Goal: Task Accomplishment & Management: Manage account settings

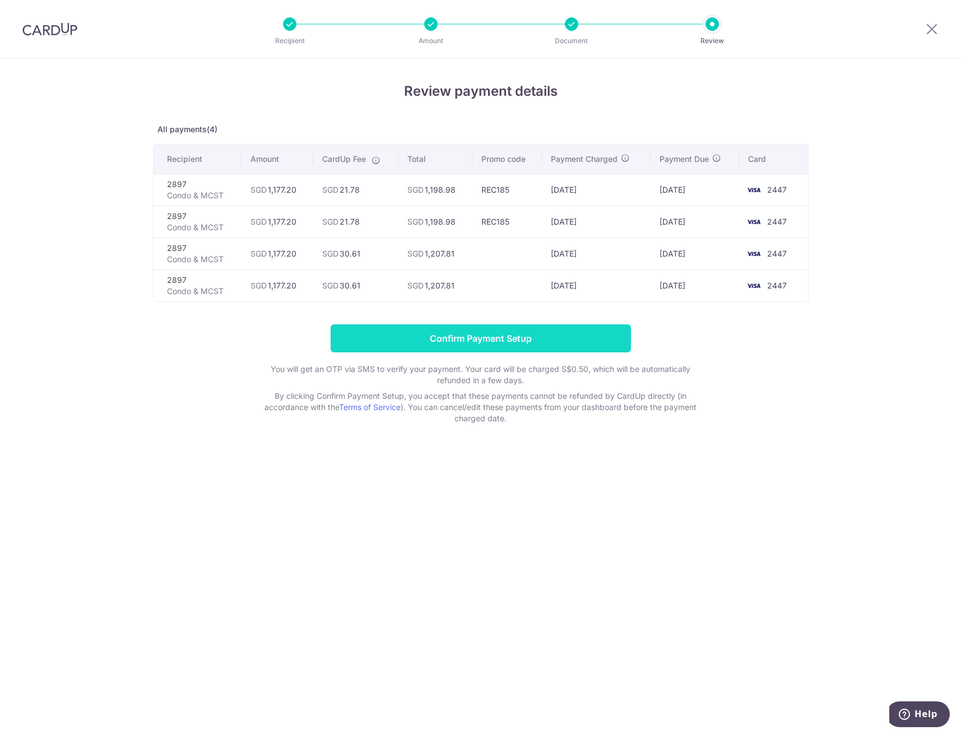
click at [523, 327] on input "Confirm Payment Setup" at bounding box center [481, 338] width 300 height 28
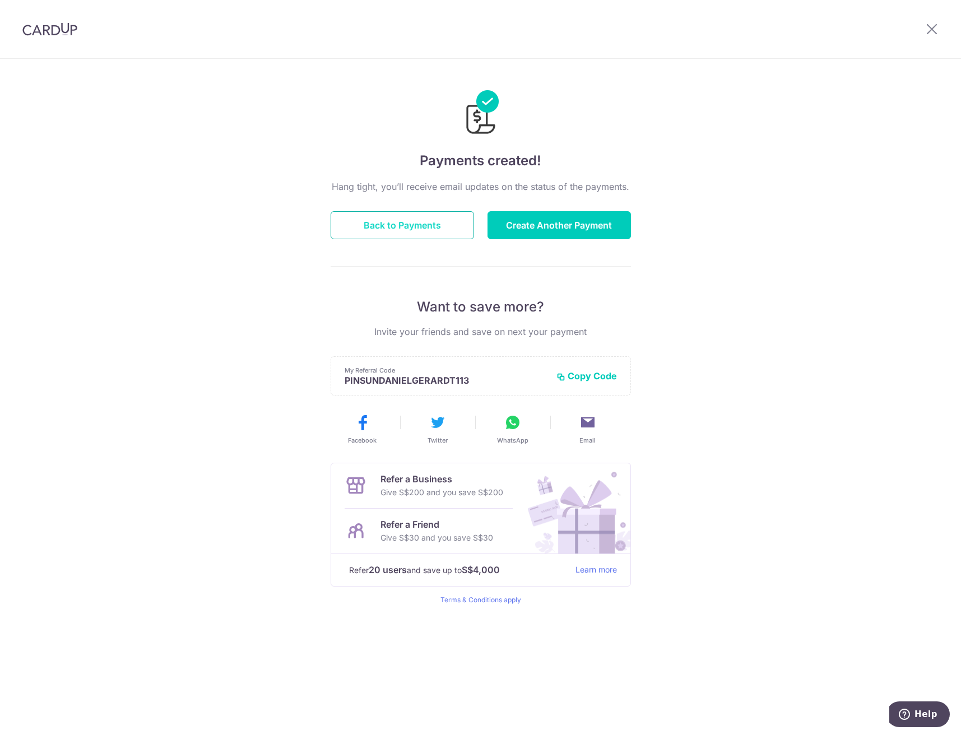
click at [403, 229] on button "Back to Payments" at bounding box center [402, 225] width 143 height 28
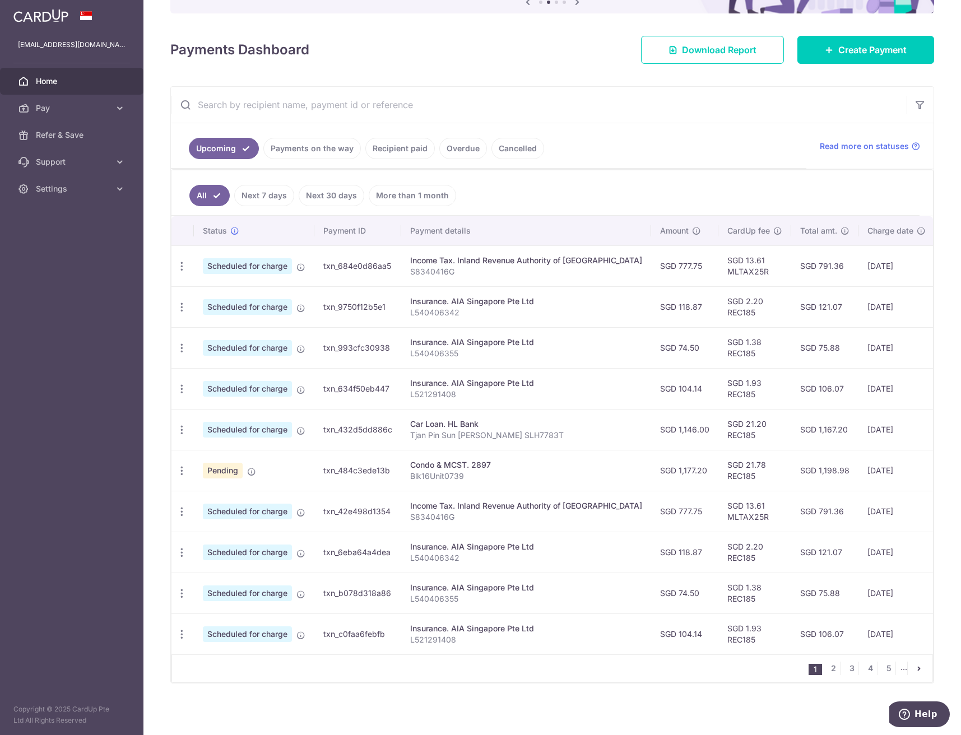
scroll to position [137, 0]
click at [830, 669] on link "2" at bounding box center [833, 667] width 13 height 13
